Goal: Download file/media

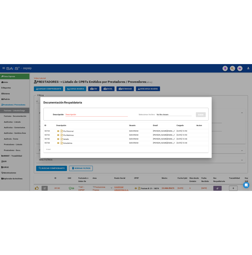
scroll to position [37, 0]
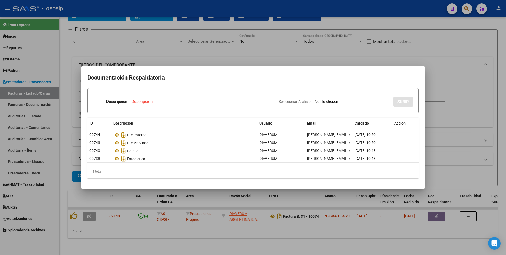
click at [200, 61] on div at bounding box center [253, 127] width 506 height 255
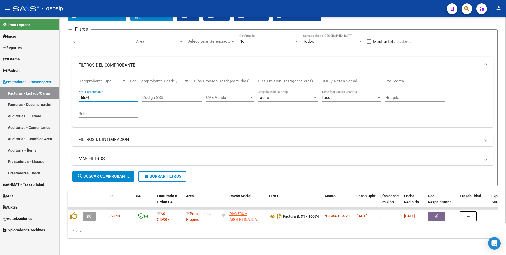
drag, startPoint x: 97, startPoint y: 92, endPoint x: 60, endPoint y: 93, distance: 37.3
click at [60, 93] on div "Video tutorial PRESTADORES -> Listado de CPBTs Emitidos por Prestadores / Prove…" at bounding box center [282, 119] width 447 height 271
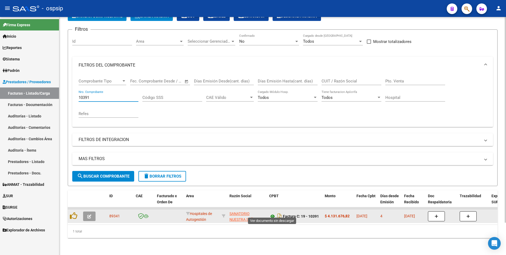
click at [274, 213] on icon at bounding box center [272, 216] width 7 height 6
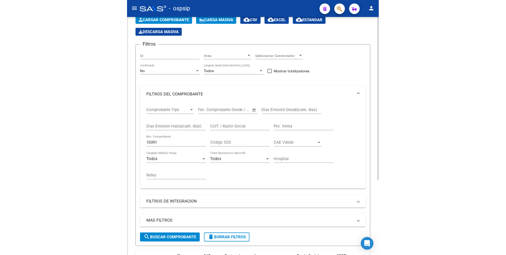
scroll to position [56, 0]
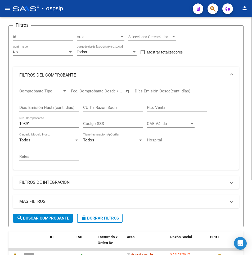
click at [219, 56] on div "Filtros Id Area Area Seleccionar Gerenciador Seleccionar Gerenciador No Confirm…" at bounding box center [126, 122] width 226 height 184
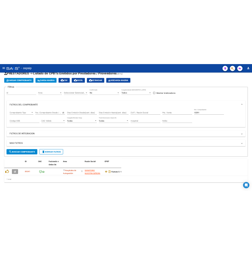
scroll to position [37, 0]
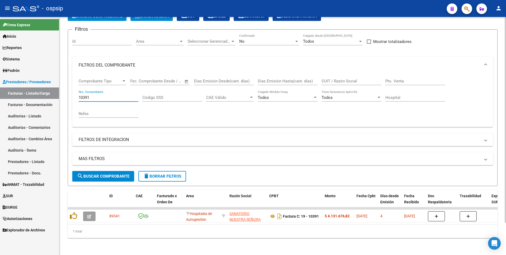
drag, startPoint x: 93, startPoint y: 91, endPoint x: 63, endPoint y: 89, distance: 30.5
click at [63, 89] on div "Video tutorial PRESTADORES -> Listado de CPBTs Emitidos por Prestadores / Prove…" at bounding box center [282, 119] width 447 height 271
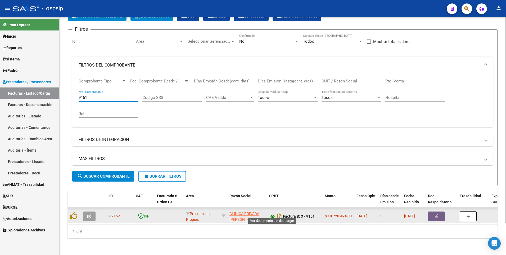
type input "9151"
click at [273, 213] on icon at bounding box center [272, 216] width 7 height 6
click at [433, 211] on button "button" at bounding box center [436, 216] width 17 height 10
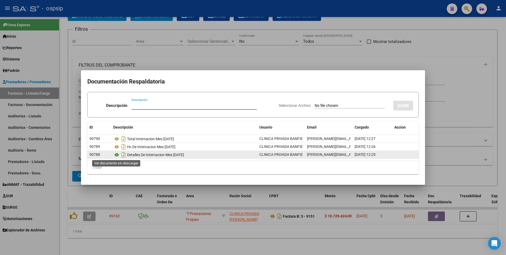
click at [117, 154] on icon at bounding box center [116, 154] width 7 height 6
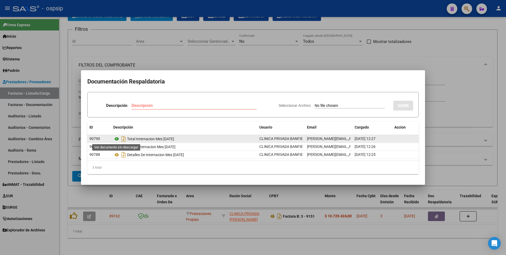
click at [118, 138] on icon at bounding box center [116, 138] width 7 height 6
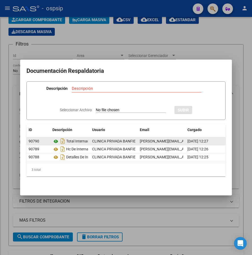
scroll to position [56, 0]
